Goal: Information Seeking & Learning: Learn about a topic

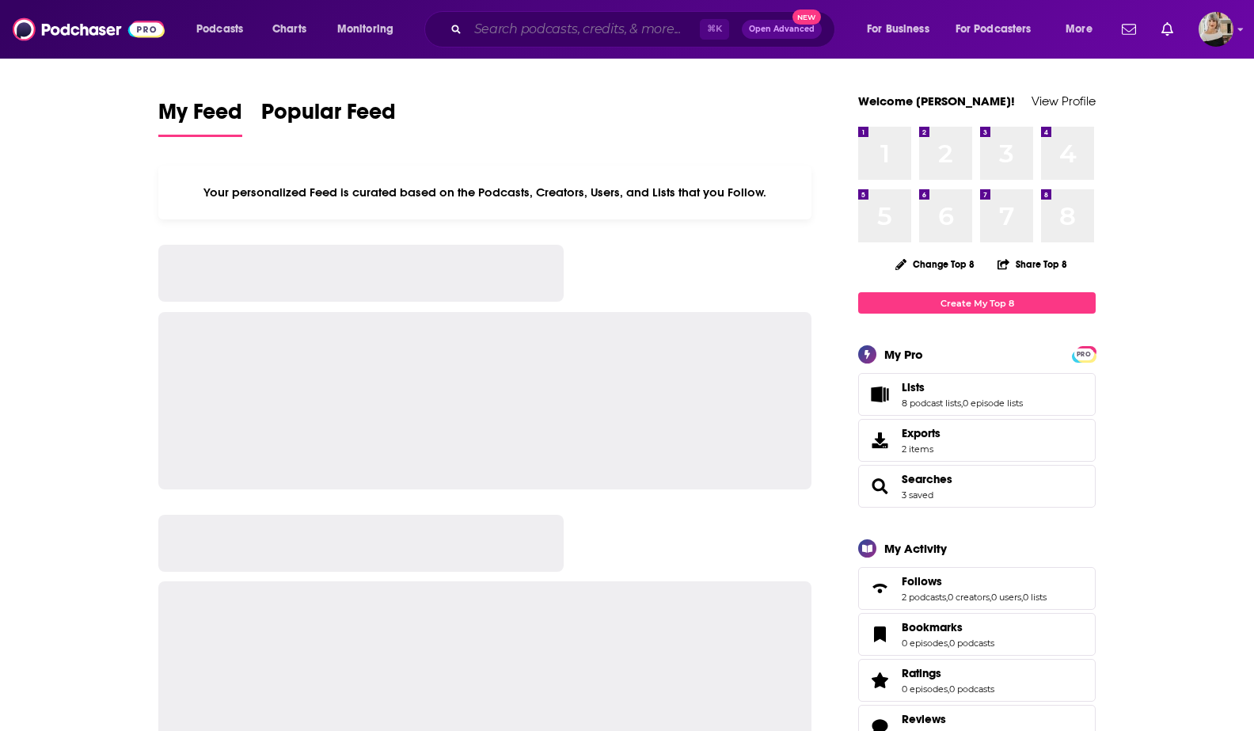
click at [568, 32] on input "Search podcasts, credits, & more..." at bounding box center [584, 29] width 232 height 25
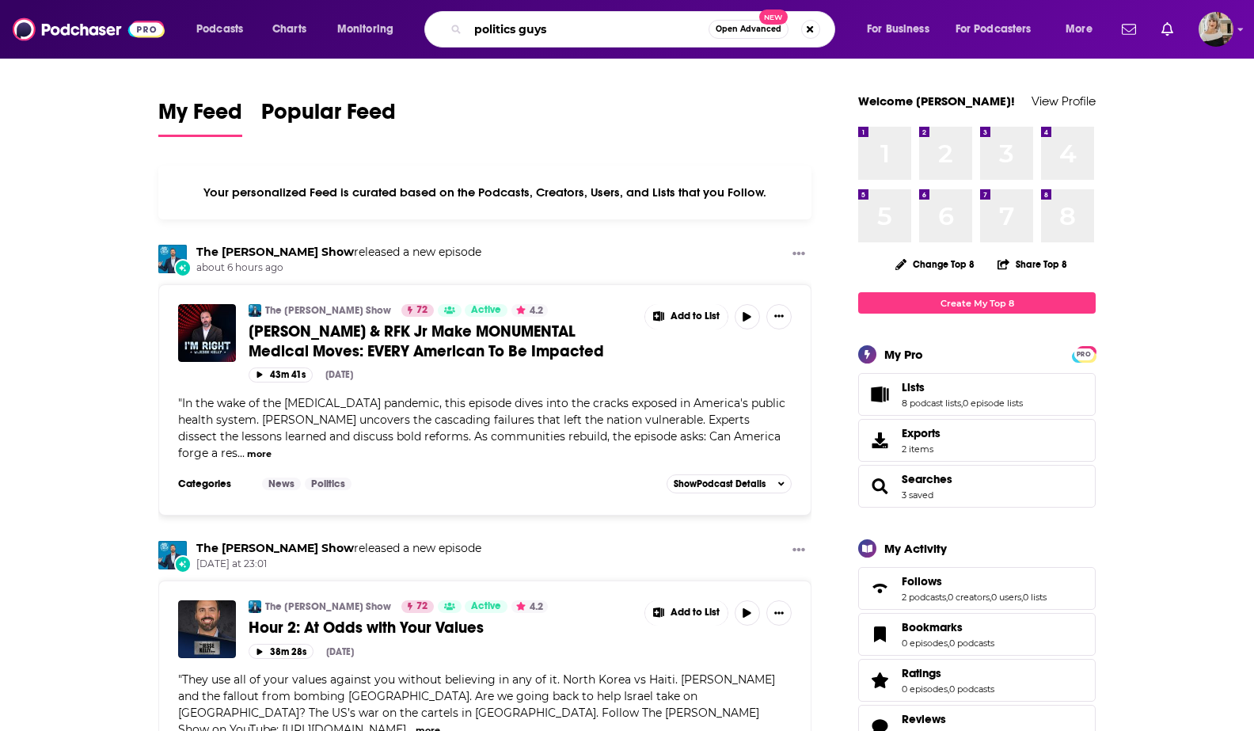
type input "politics guys"
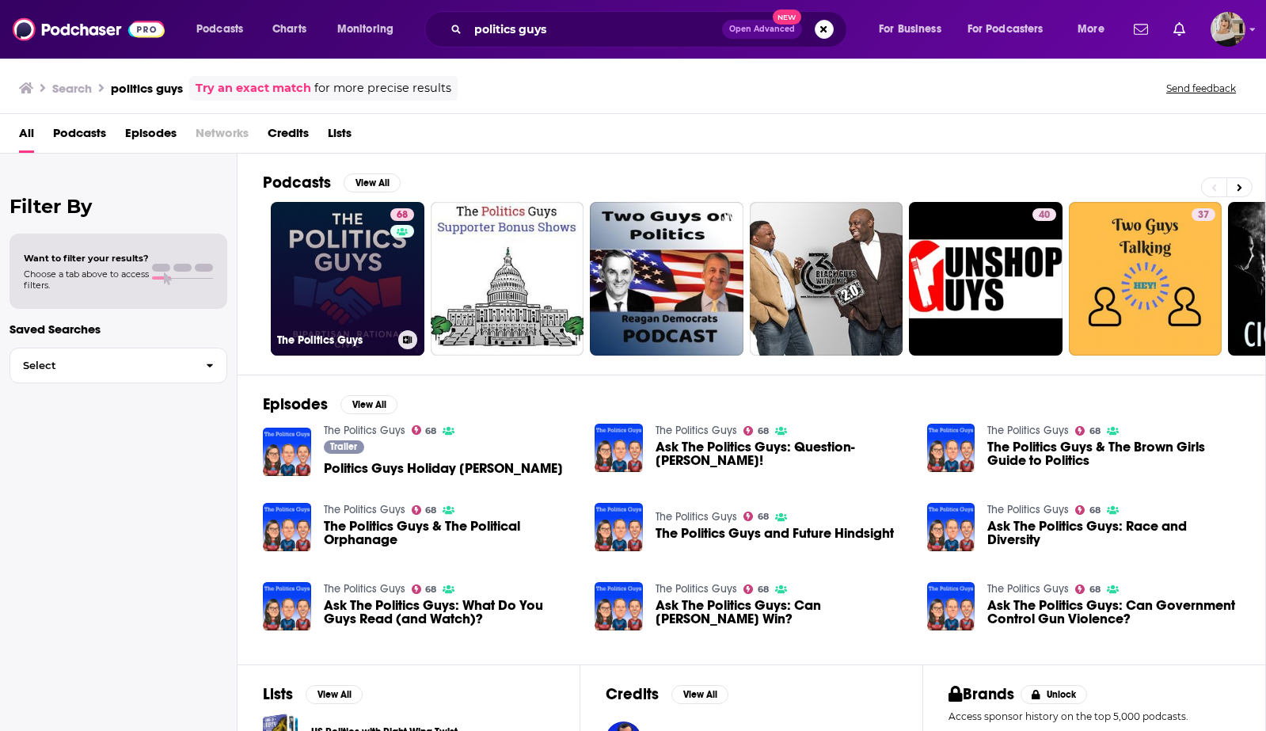
click at [339, 263] on link "68 The Politics Guys" at bounding box center [348, 279] width 154 height 154
